Goal: Information Seeking & Learning: Learn about a topic

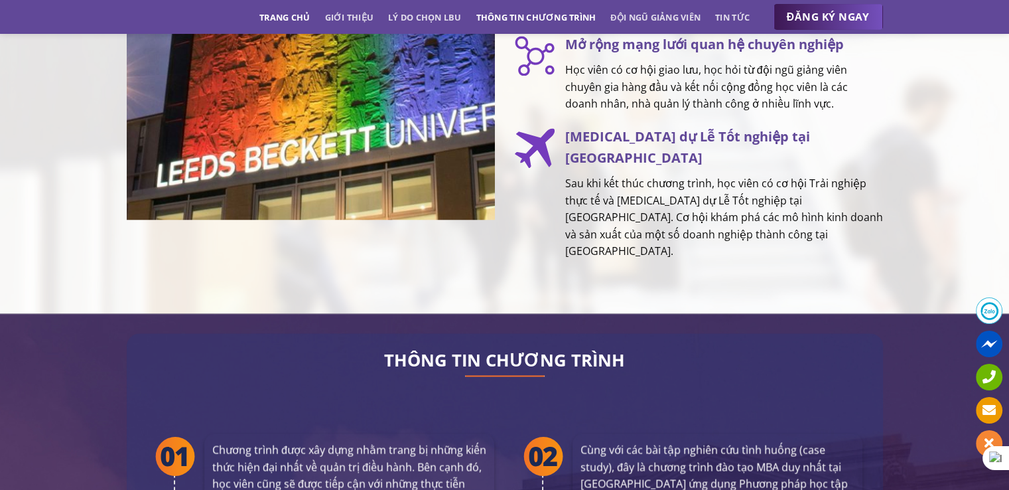
click at [578, 19] on link "Thông tin chương trình" at bounding box center [536, 17] width 120 height 24
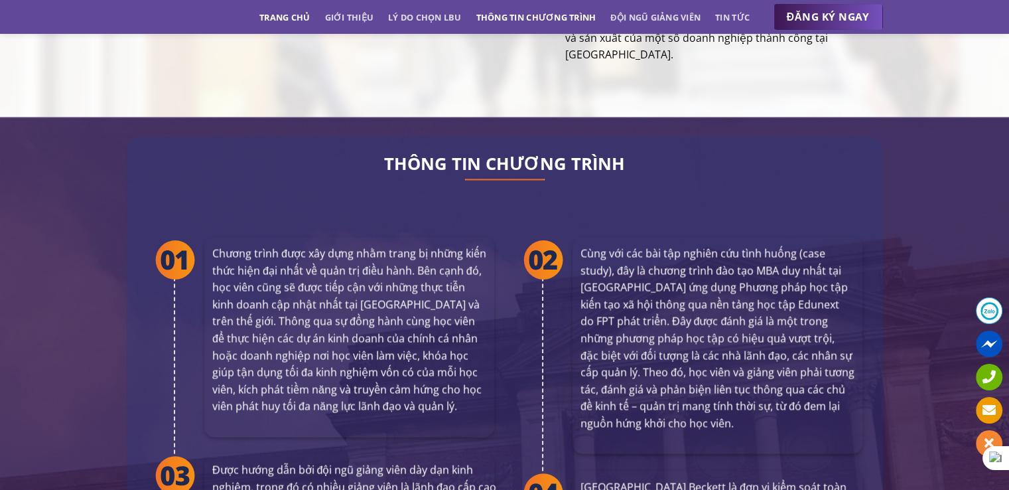
scroll to position [2415, 0]
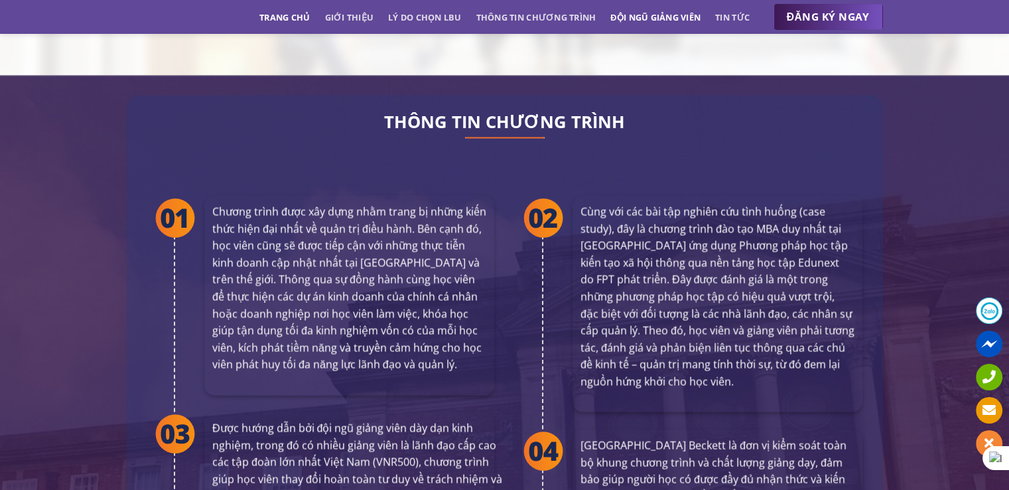
click at [630, 15] on link "Đội ngũ giảng viên" at bounding box center [655, 17] width 90 height 24
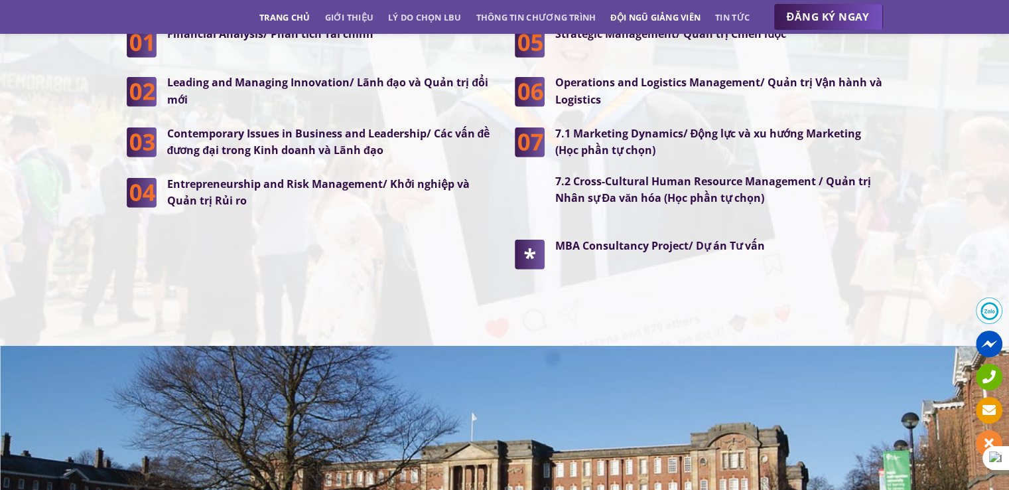
scroll to position [3795, 0]
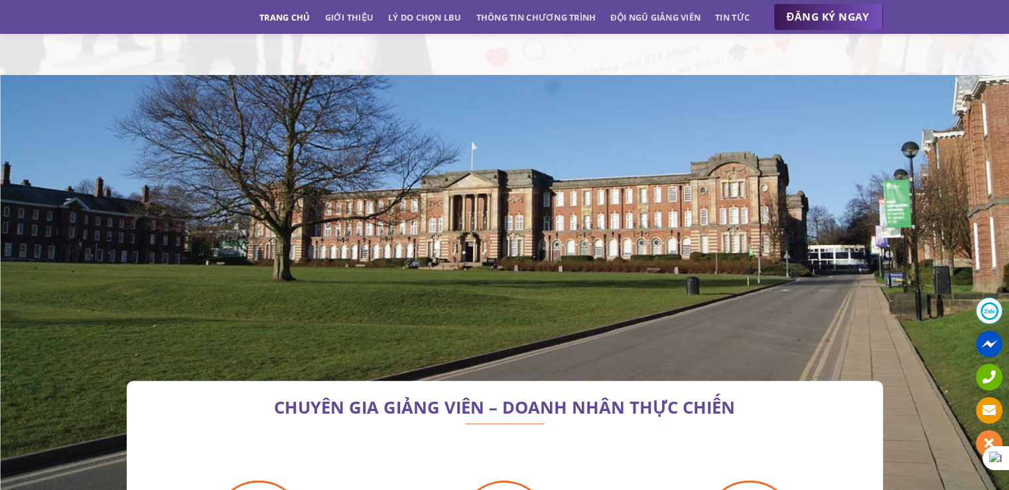
click at [762, 15] on ul "ĐĂNG KÝ NGAY" at bounding box center [816, 17] width 133 height 27
click at [731, 17] on link "Tin tức" at bounding box center [732, 17] width 35 height 24
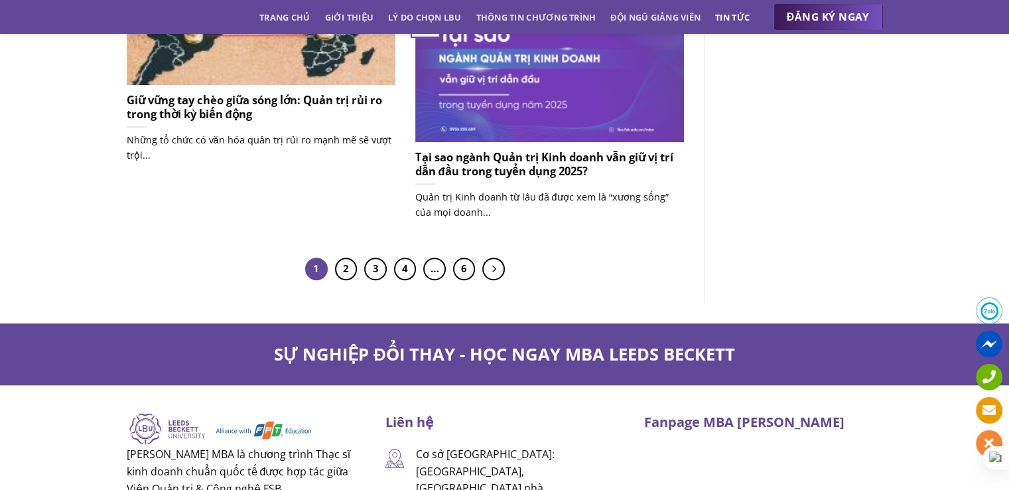
scroll to position [1238, 0]
